Goal: Information Seeking & Learning: Learn about a topic

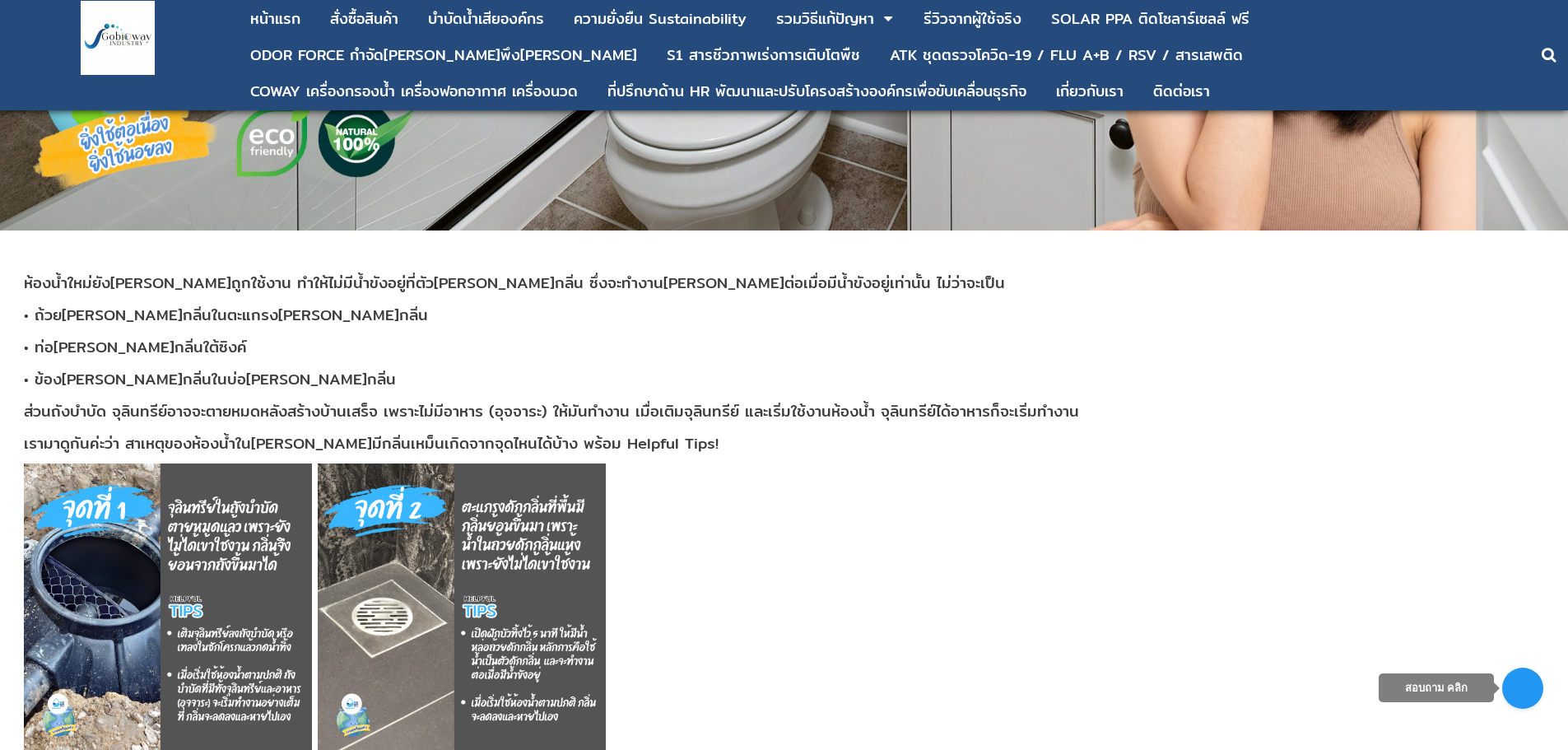
scroll to position [220, 0]
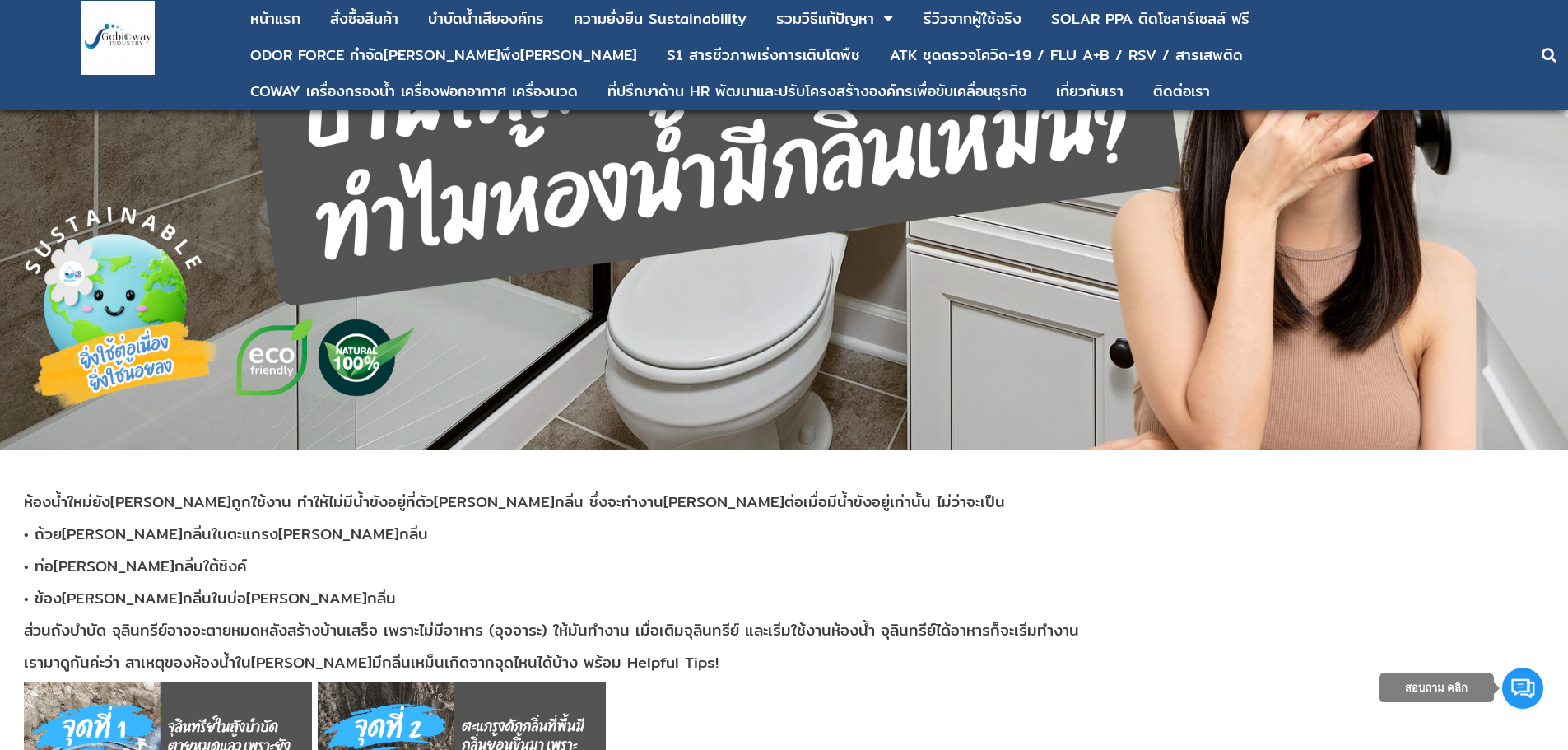
drag, startPoint x: 222, startPoint y: 250, endPoint x: 212, endPoint y: 247, distance: 10.4
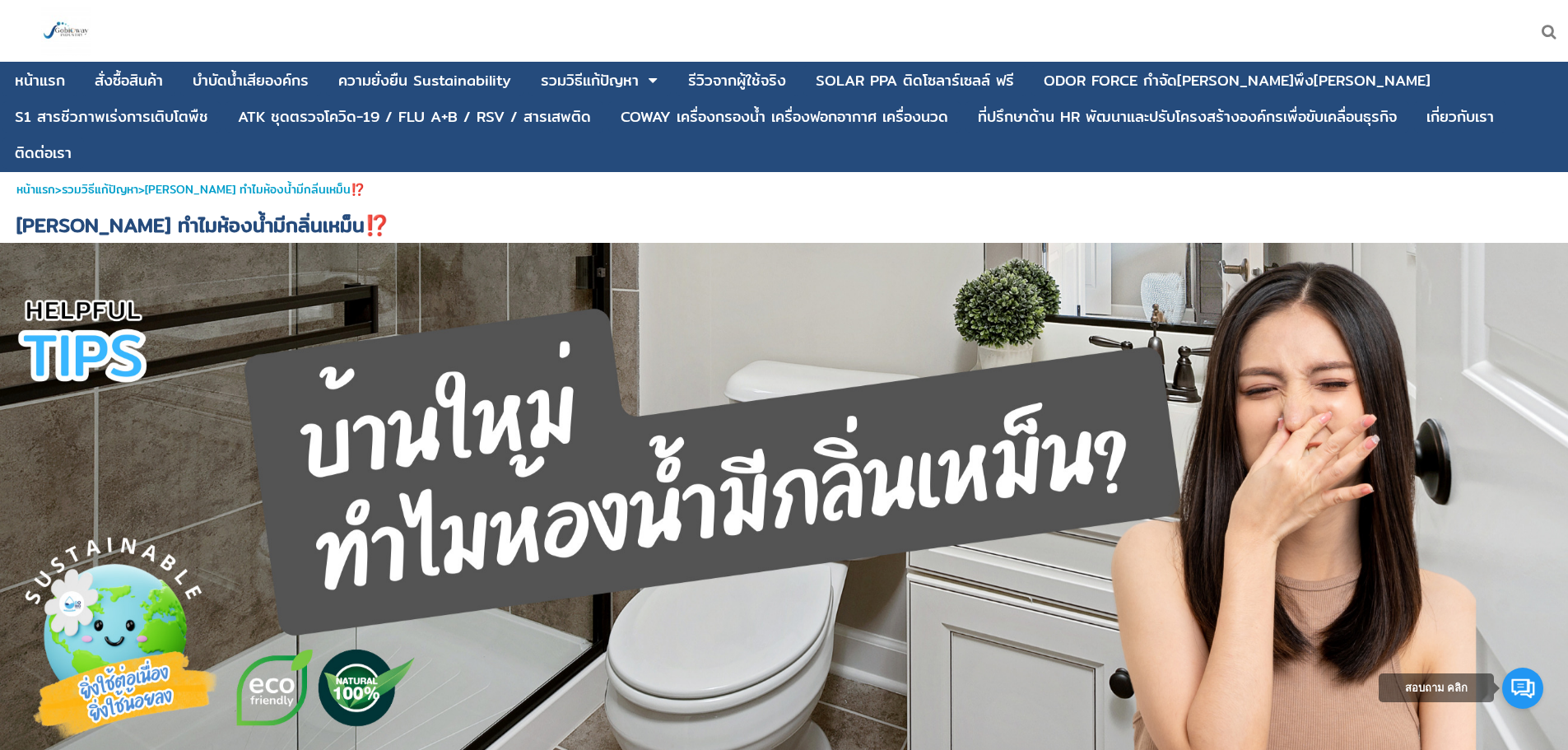
click at [1123, 26] on div at bounding box center [1032, 30] width 1075 height 61
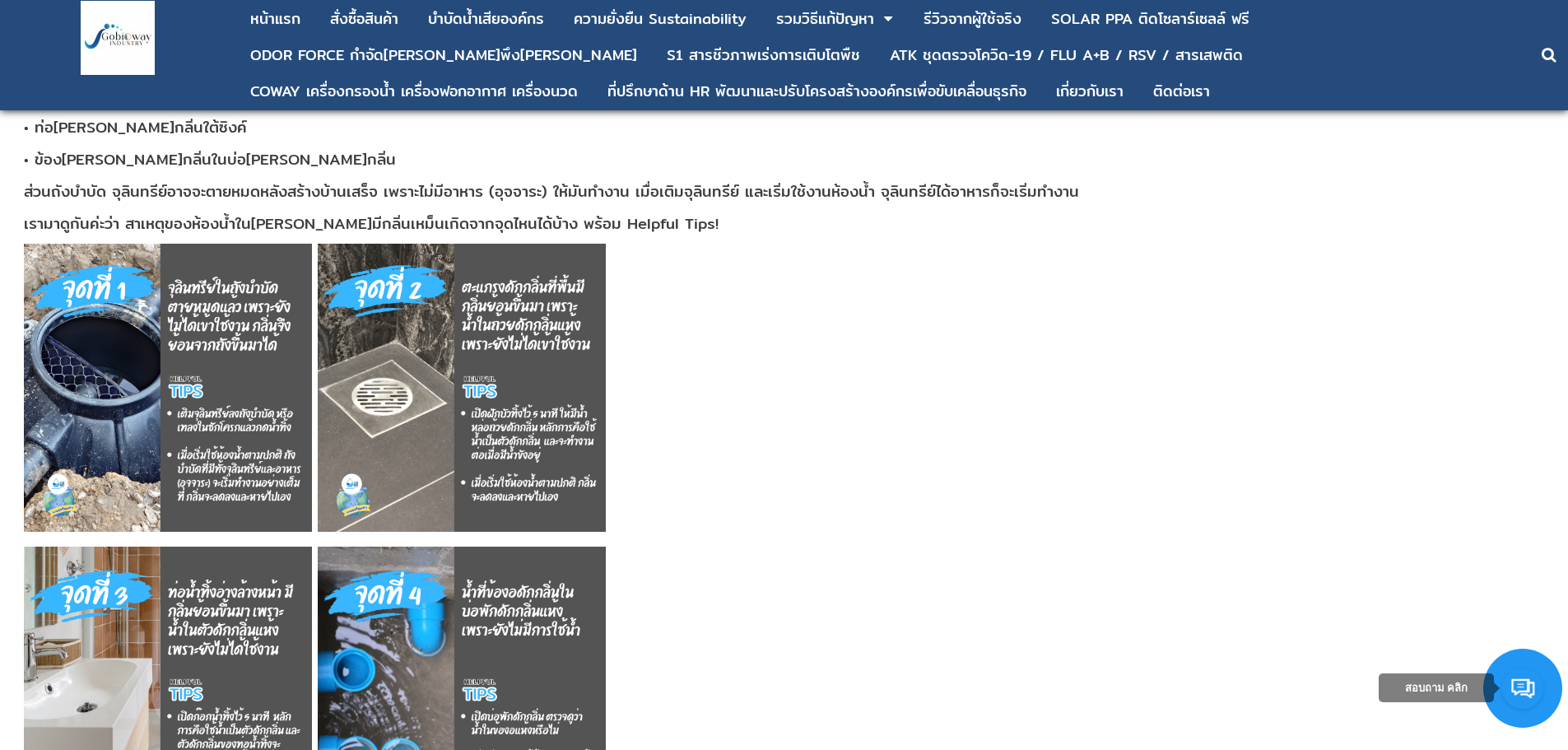
scroll to position [768, 0]
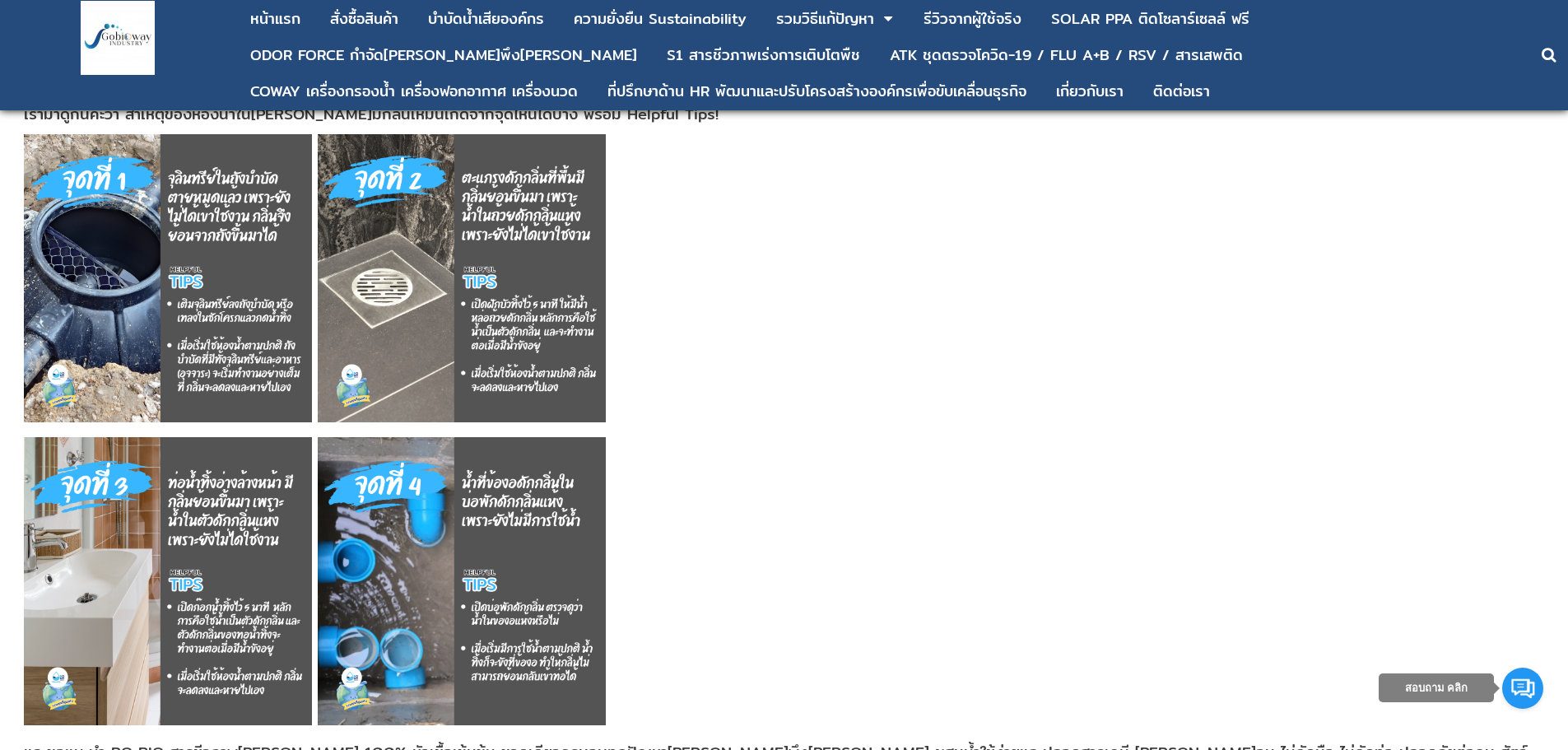
click at [989, 313] on p at bounding box center [784, 281] width 1521 height 295
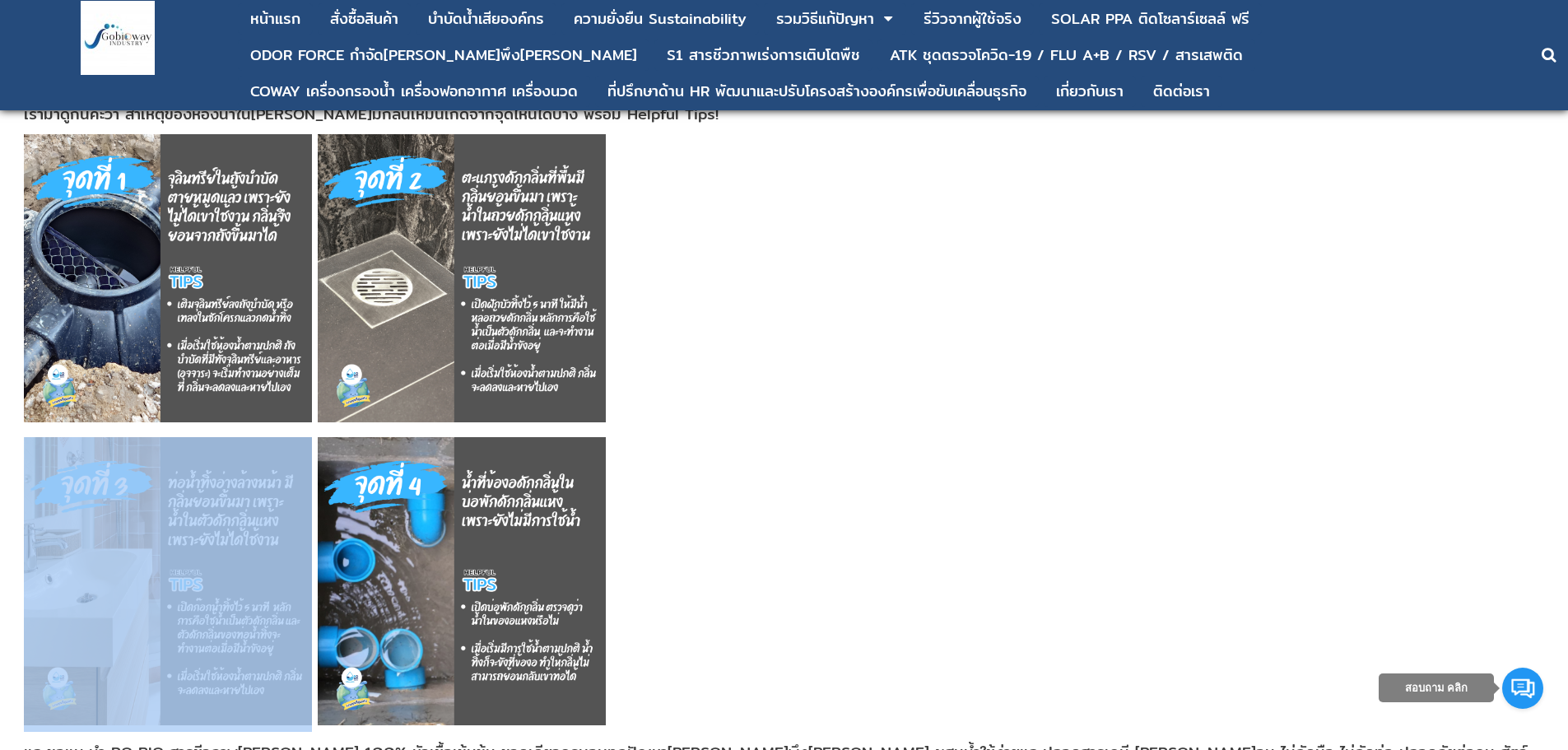
drag, startPoint x: 676, startPoint y: 151, endPoint x: 125, endPoint y: 586, distance: 702.0
click at [124, 588] on div "ห้องน้ำใหม่ยังไม่ได้ถูกใช้งาน ทำให้ไม่มีน้ำขังอยู่ที่ตัวดักกลิ่น ซึ่งจะทำงานได้…" at bounding box center [784, 623] width 1521 height 1428
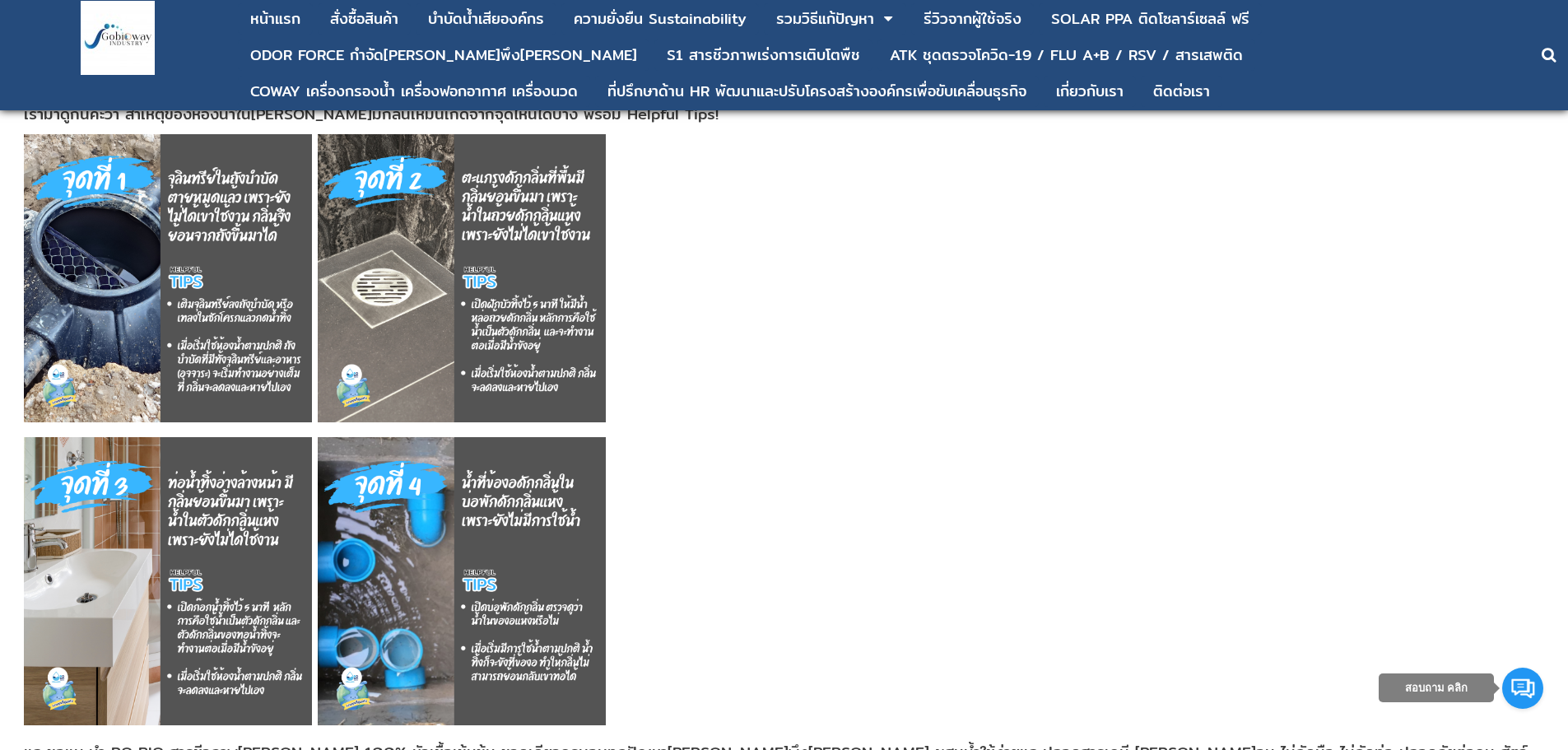
drag, startPoint x: 2, startPoint y: 169, endPoint x: 442, endPoint y: 332, distance: 469.2
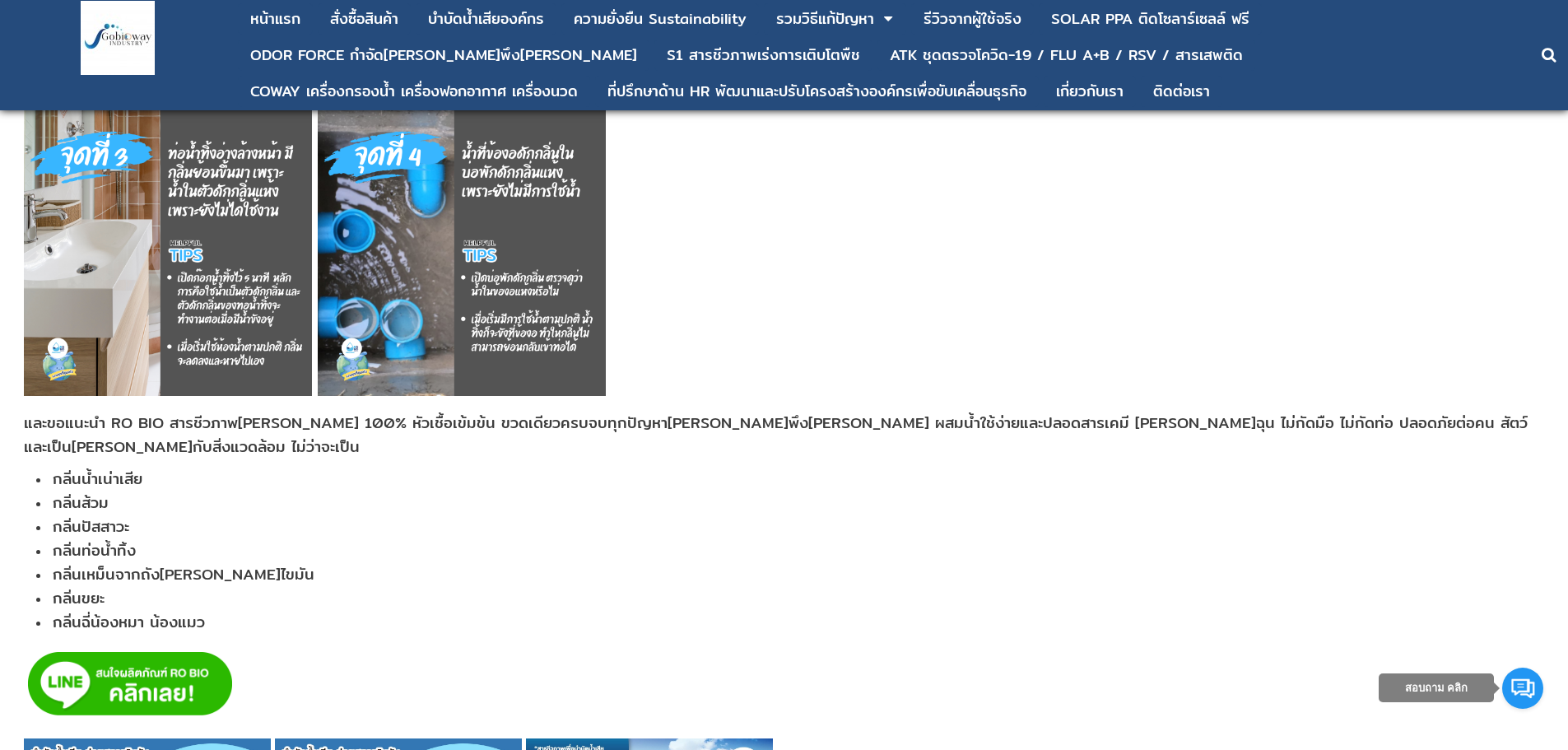
scroll to position [658, 0]
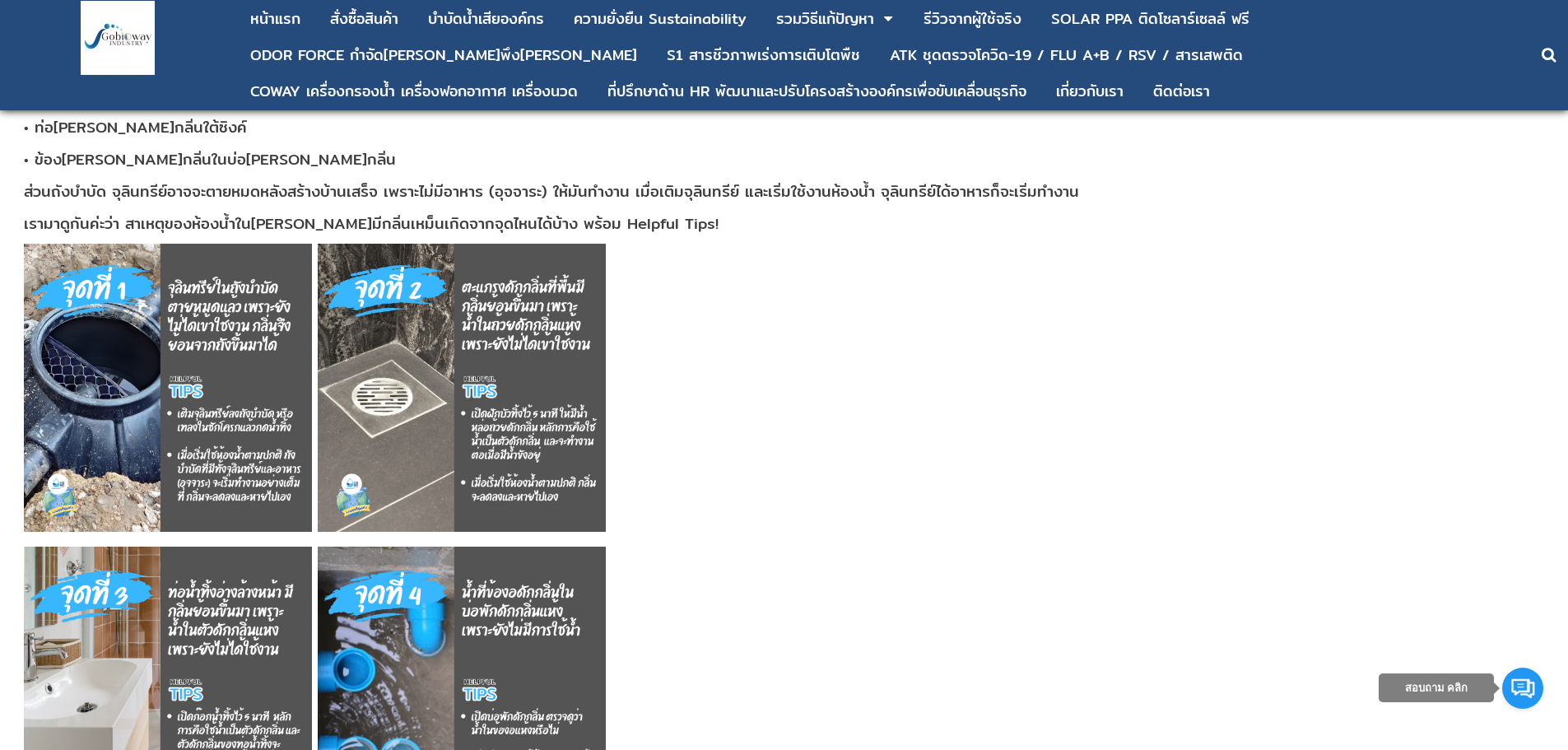
click at [113, 376] on img at bounding box center [168, 387] width 288 height 288
click at [210, 374] on img at bounding box center [168, 387] width 288 height 288
drag, startPoint x: 22, startPoint y: 237, endPoint x: 243, endPoint y: 426, distance: 290.8
click at [243, 426] on div "ห้องน้ำใหม่ยังไม่ได้ถูกใช้งาน ทำให้ไม่มีน้ำขังอยู่ที่ตัวดักกลิ่น ซึ่งจะทำงานได้…" at bounding box center [784, 741] width 1537 height 1444
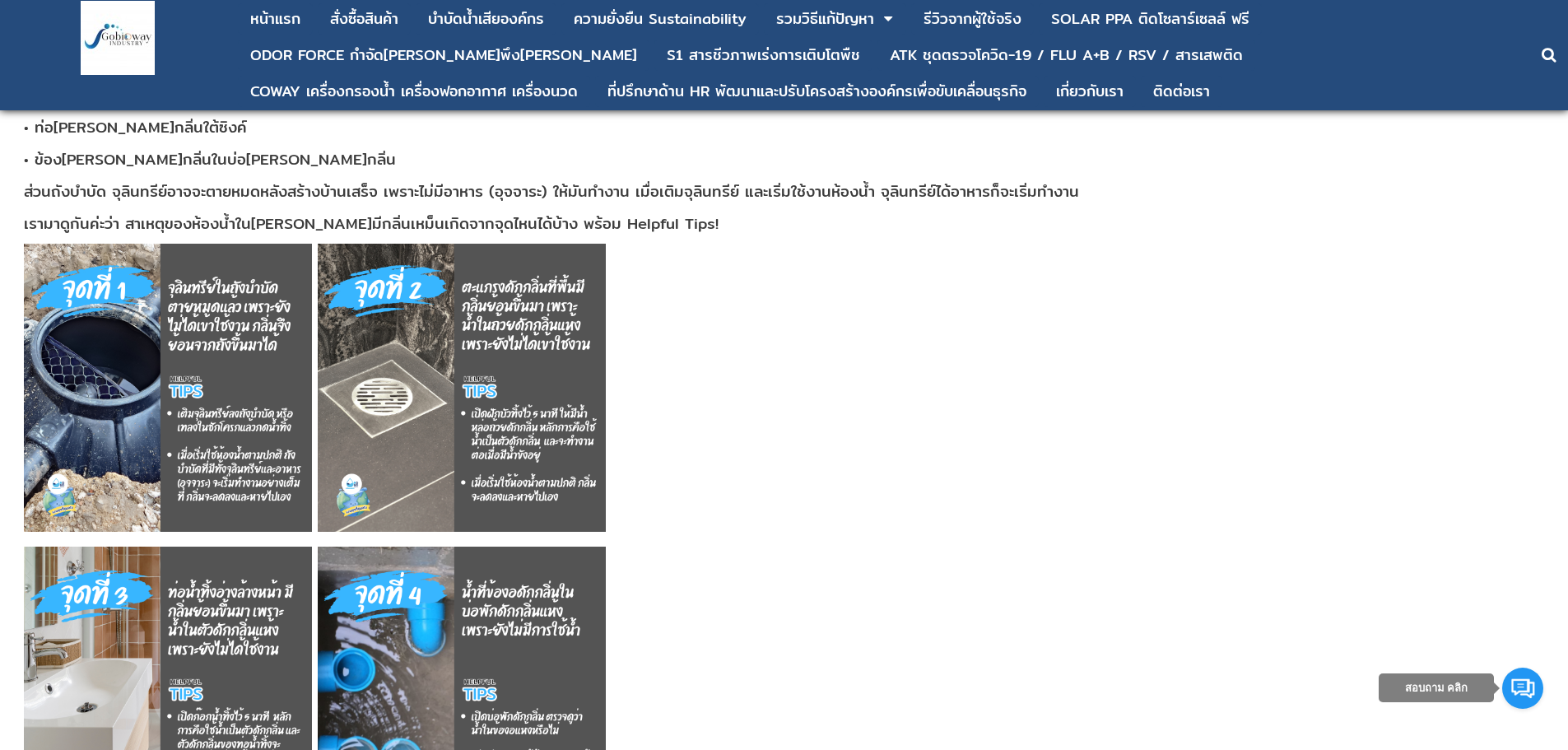
click at [798, 318] on p at bounding box center [784, 391] width 1521 height 295
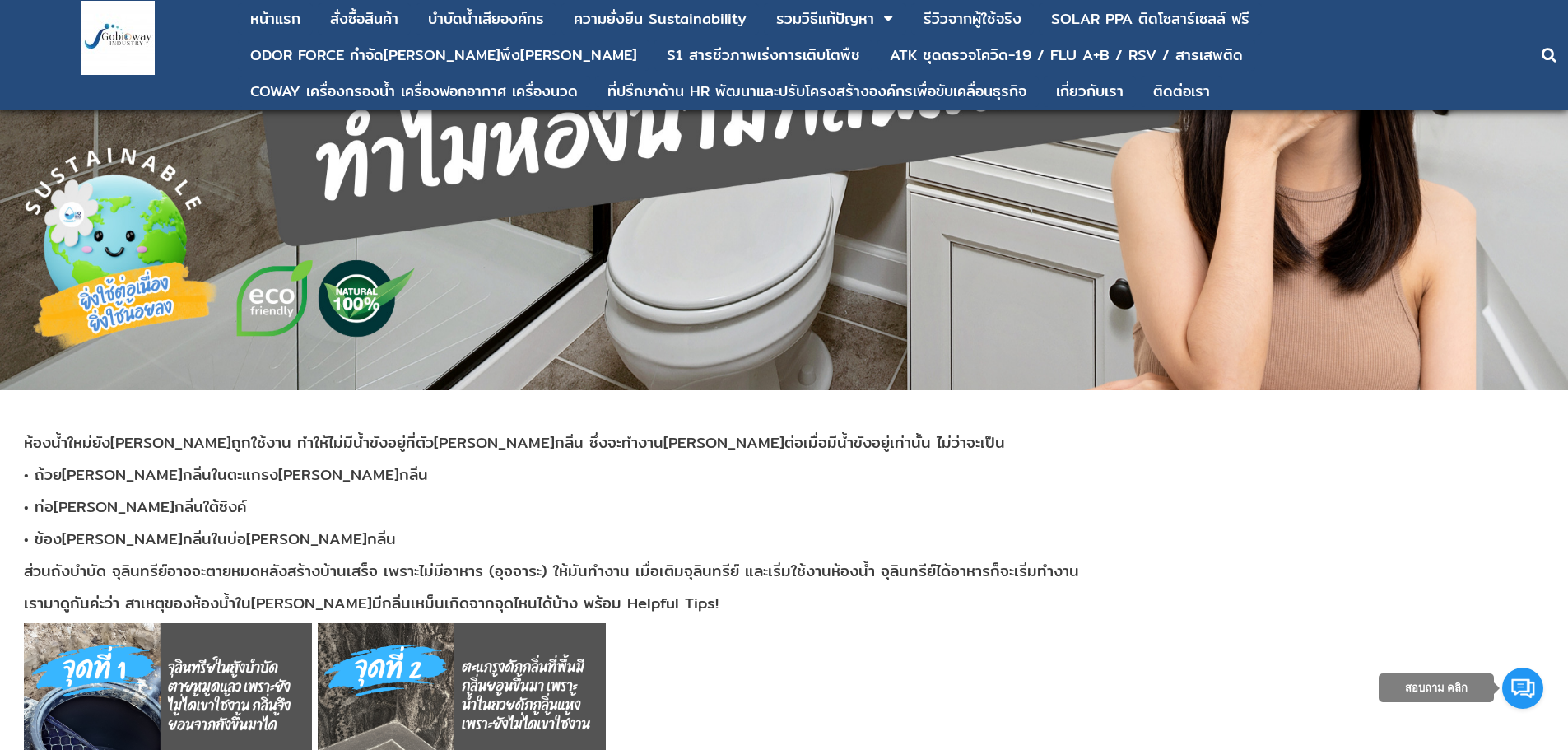
scroll to position [0, 0]
